Goal: Find contact information

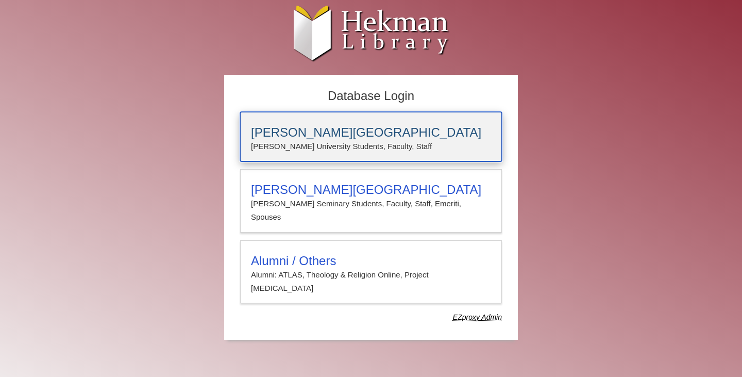
click at [293, 129] on h3 "[PERSON_NAME][GEOGRAPHIC_DATA]" at bounding box center [371, 132] width 240 height 14
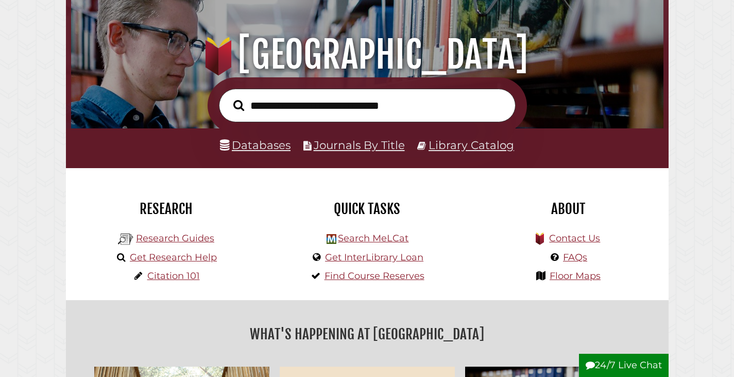
scroll to position [97, 0]
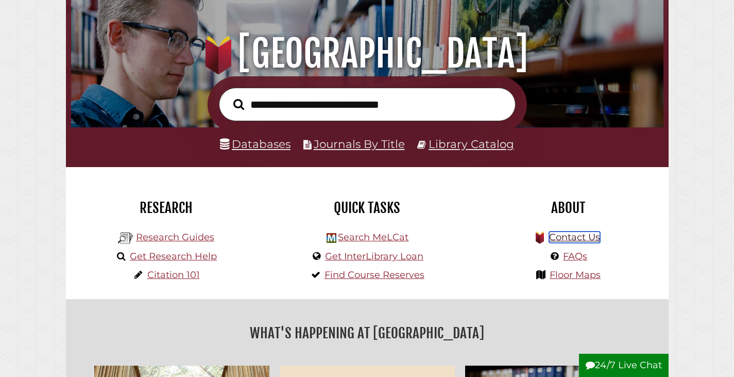
click at [568, 240] on link "Contact Us" at bounding box center [574, 236] width 51 height 11
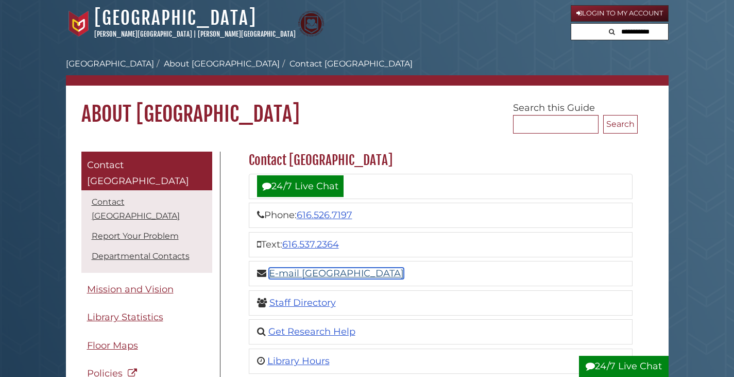
click at [314, 275] on link "E-mail [GEOGRAPHIC_DATA]" at bounding box center [336, 272] width 135 height 11
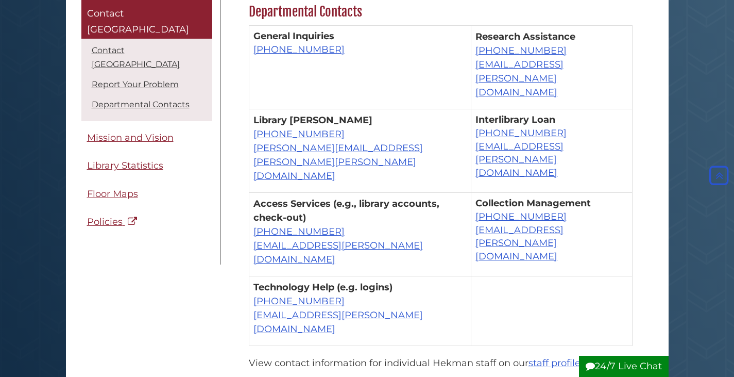
scroll to position [706, 0]
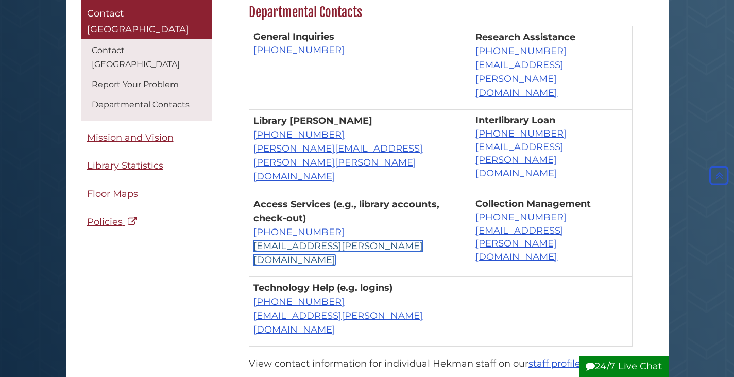
click at [328, 240] on link "[EMAIL_ADDRESS][PERSON_NAME][DOMAIN_NAME]" at bounding box center [339, 252] width 170 height 25
